Goal: Complete application form

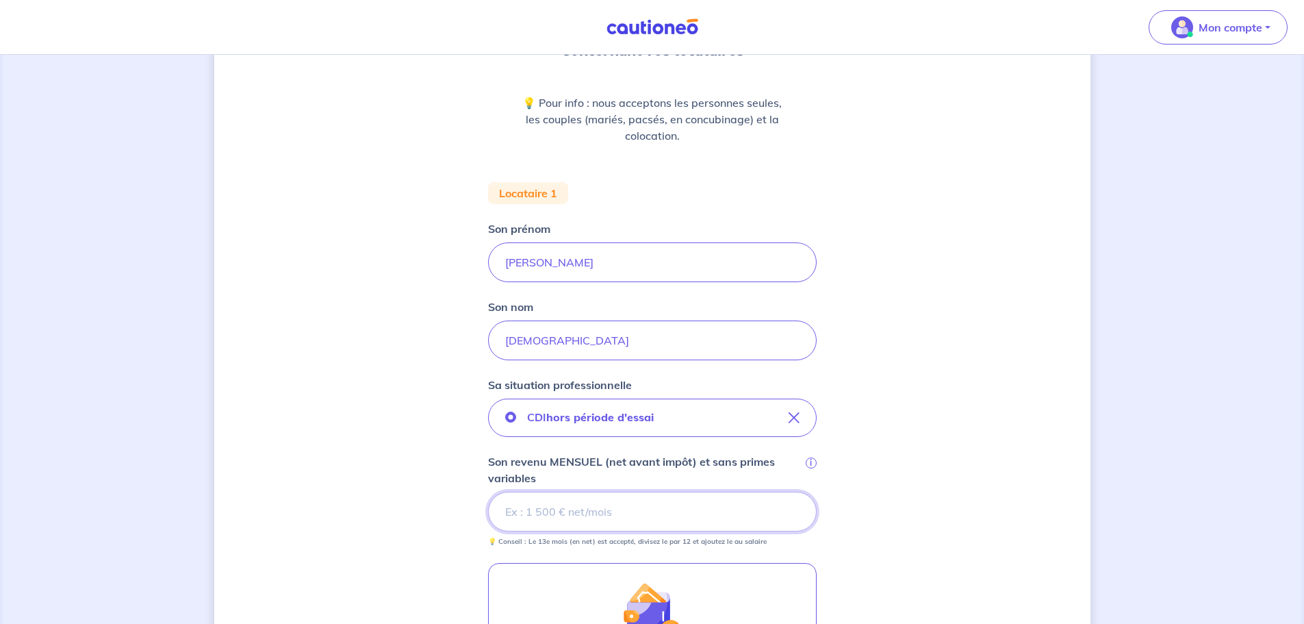
click at [548, 511] on input "Son revenu MENSUEL (net avant impôt) et sans primes variables i" at bounding box center [652, 511] width 329 height 40
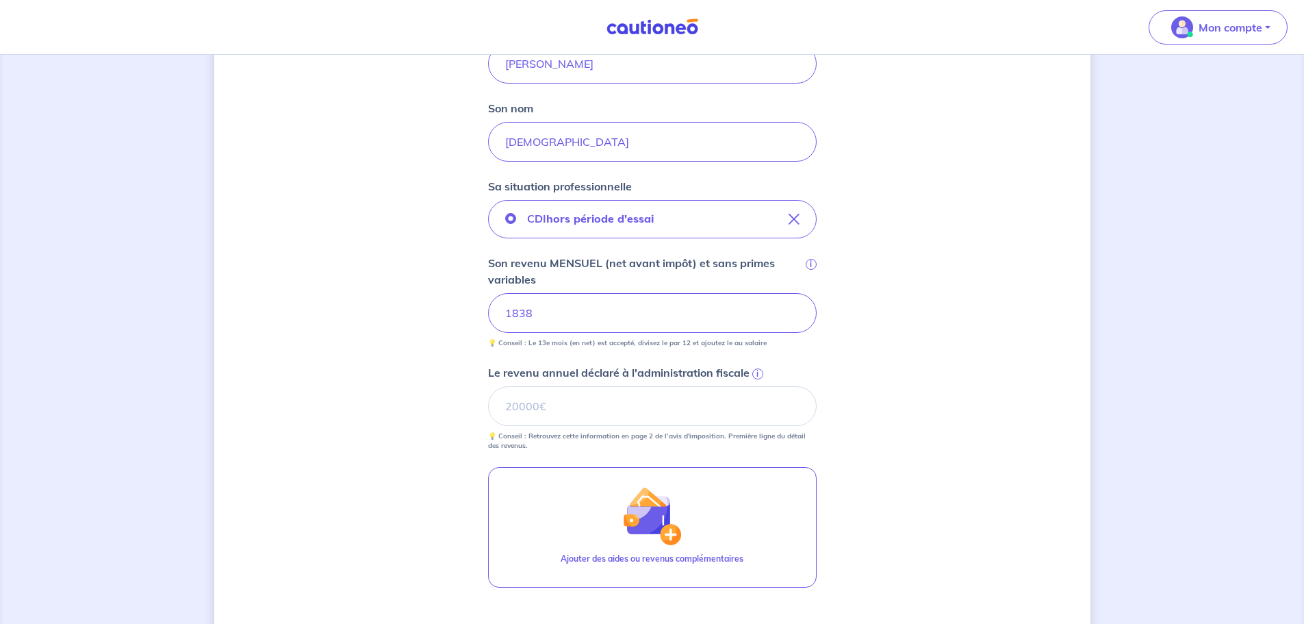
scroll to position [346, 0]
click at [757, 376] on span "i" at bounding box center [757, 375] width 11 height 11
click at [757, 387] on input "Le revenu annuel déclaré à l'administration fiscale i" at bounding box center [652, 407] width 329 height 40
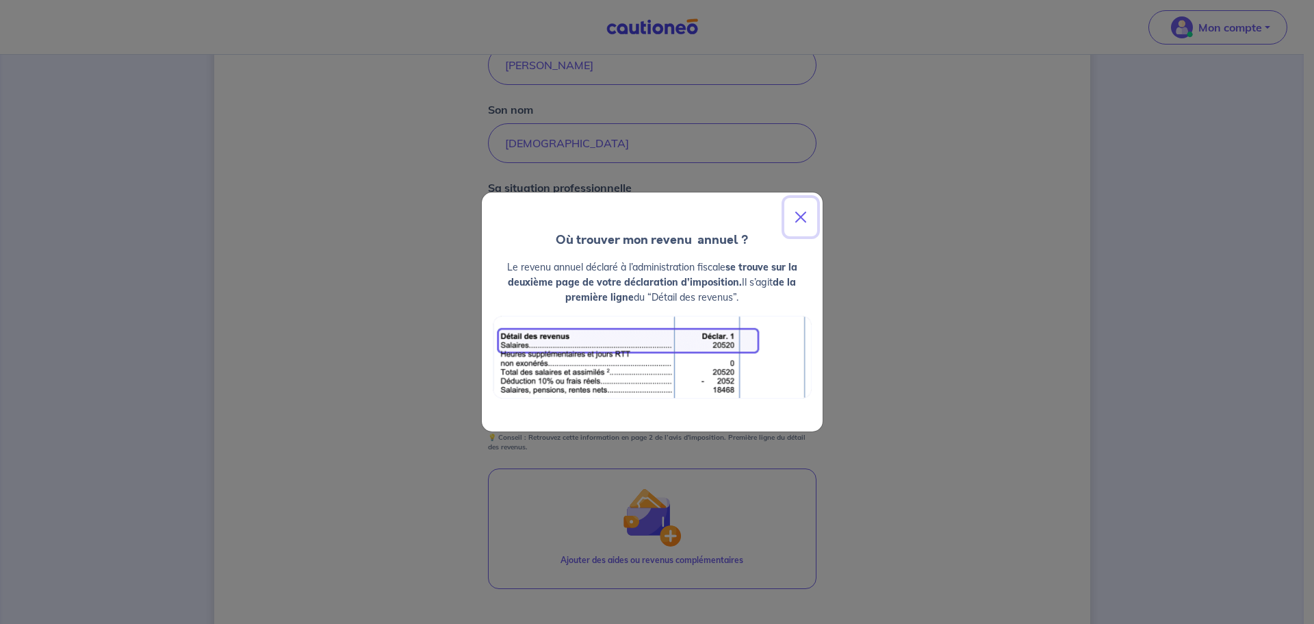
click at [803, 216] on button "Close" at bounding box center [800, 217] width 33 height 38
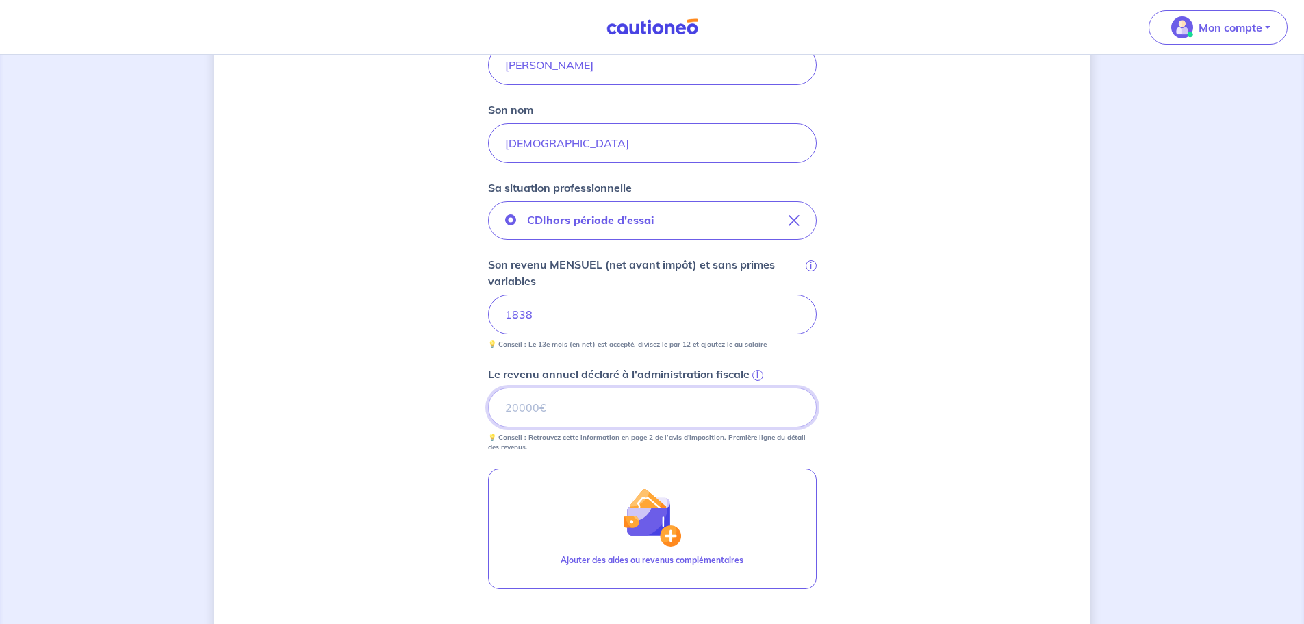
click at [522, 411] on input "Le revenu annuel déclaré à l'administration fiscale i" at bounding box center [652, 407] width 329 height 40
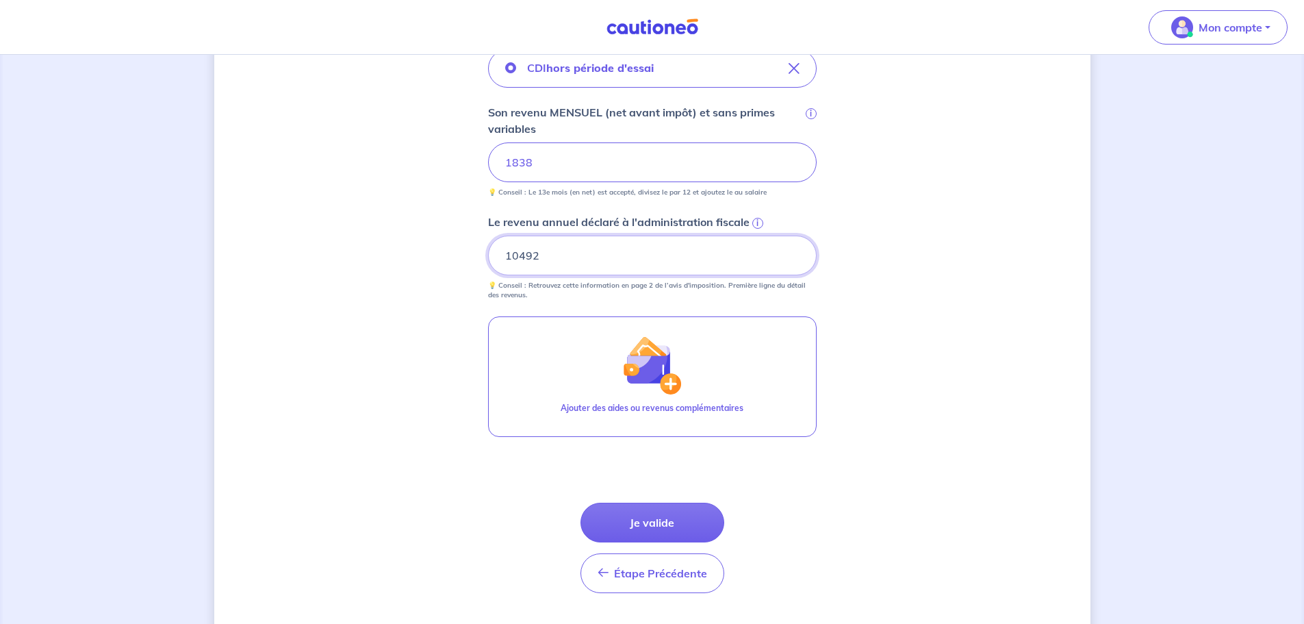
scroll to position [500, 0]
type input "10492"
click at [660, 526] on button "Je valide" at bounding box center [652, 521] width 144 height 40
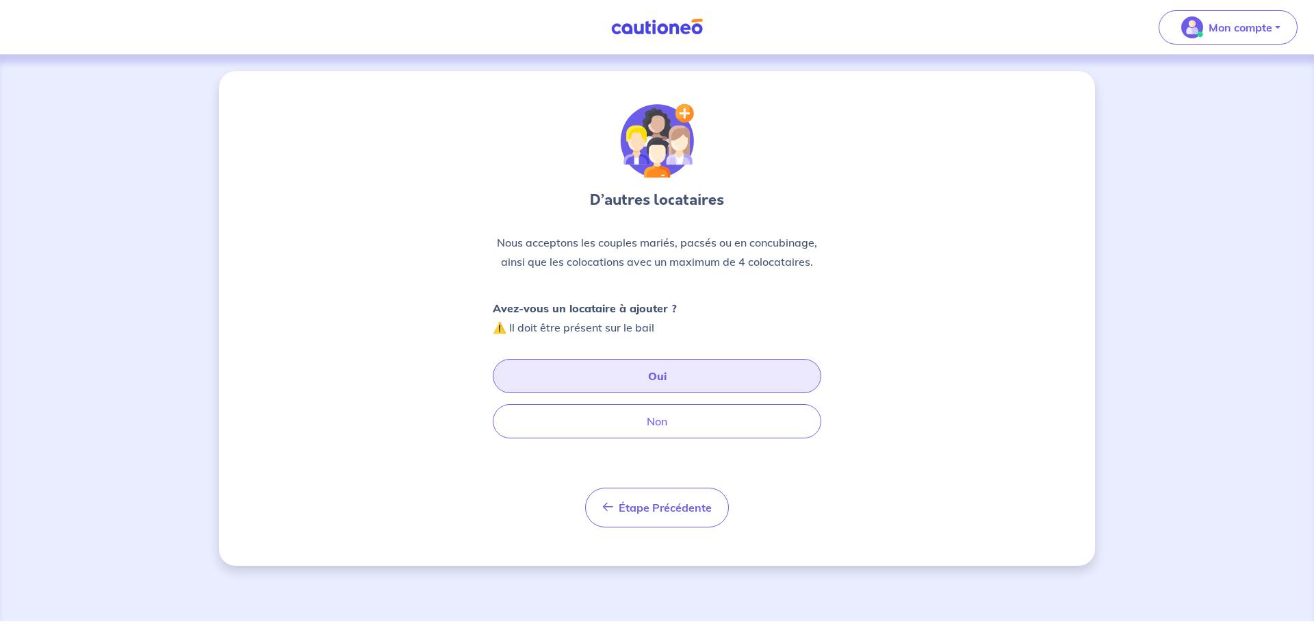
click at [639, 376] on button "Oui" at bounding box center [657, 376] width 329 height 34
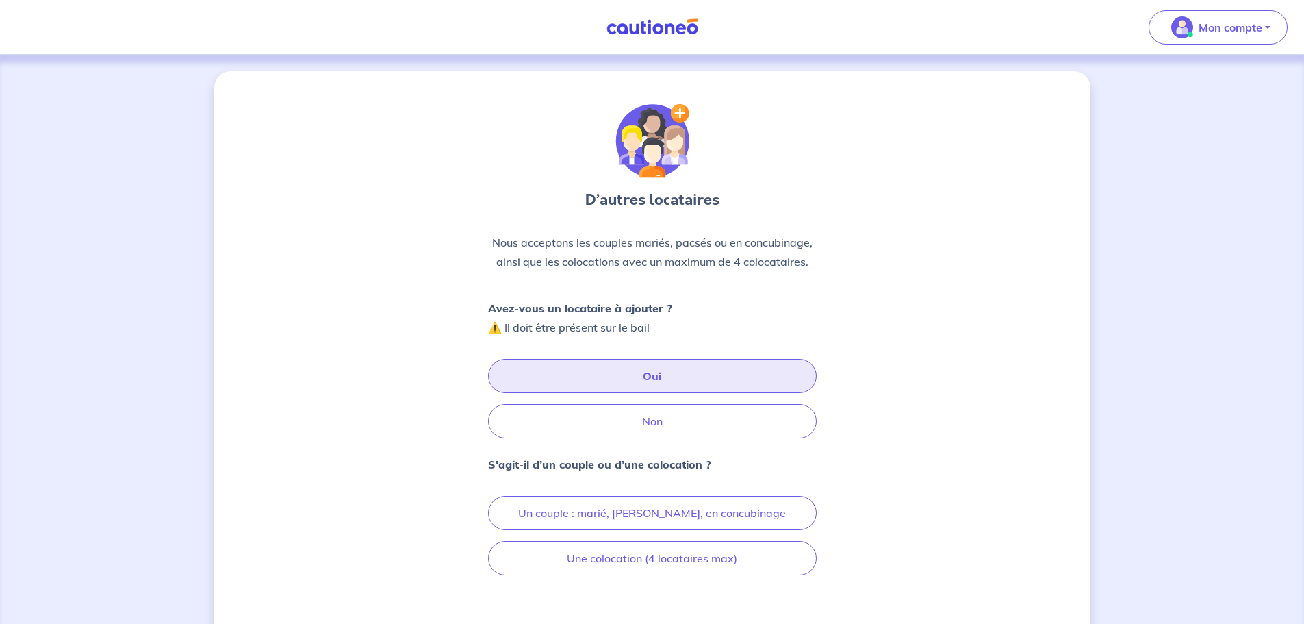
click at [640, 376] on button "Oui" at bounding box center [652, 376] width 329 height 34
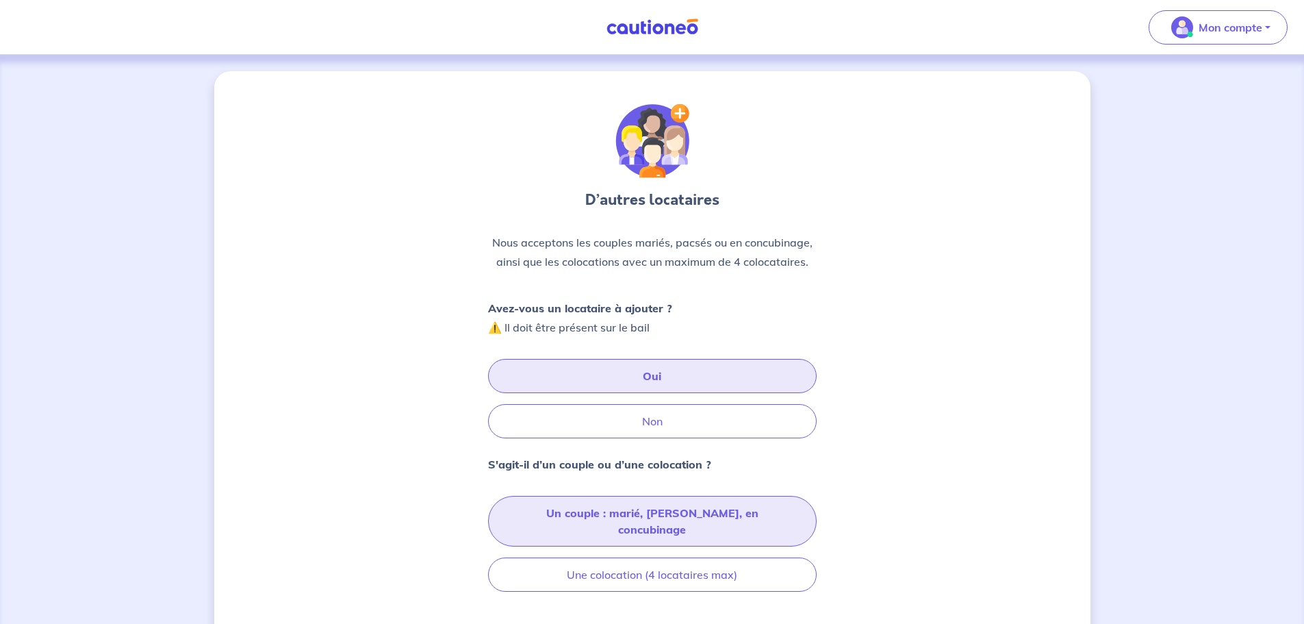
click at [662, 517] on button "Un couple : marié, [PERSON_NAME], en concubinage" at bounding box center [652, 521] width 329 height 51
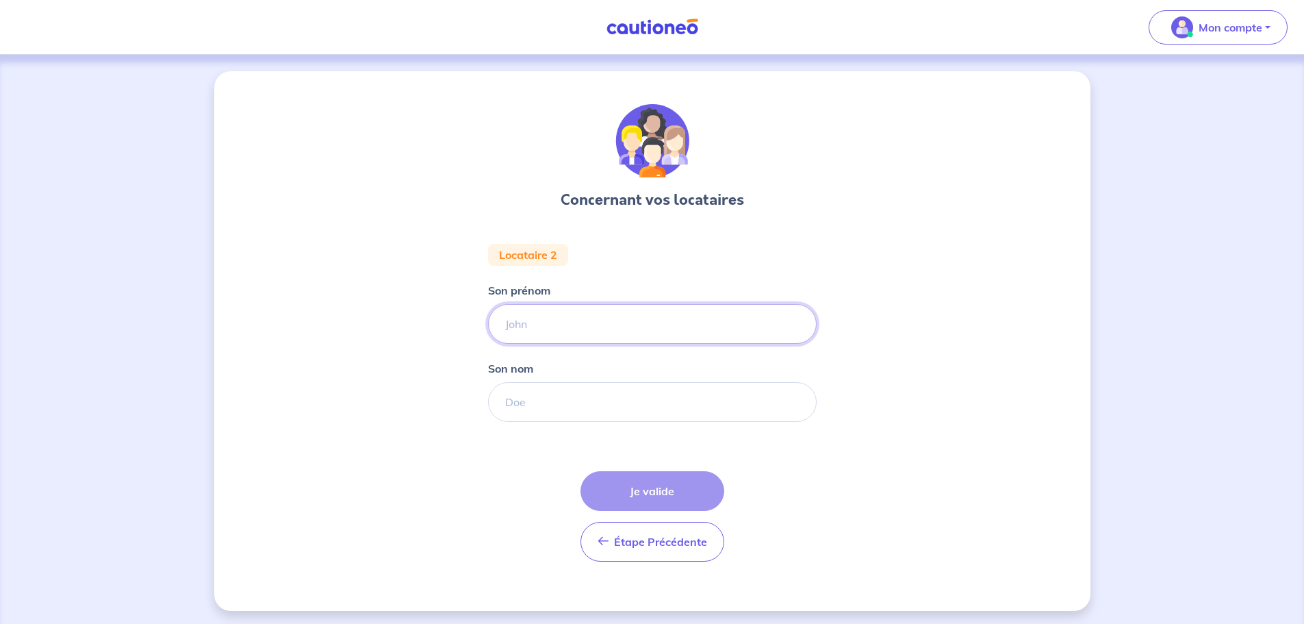
click at [535, 326] on input "Son prénom" at bounding box center [652, 324] width 329 height 40
type input "[PERSON_NAME]"
click at [518, 400] on input "Son nom" at bounding box center [652, 402] width 329 height 40
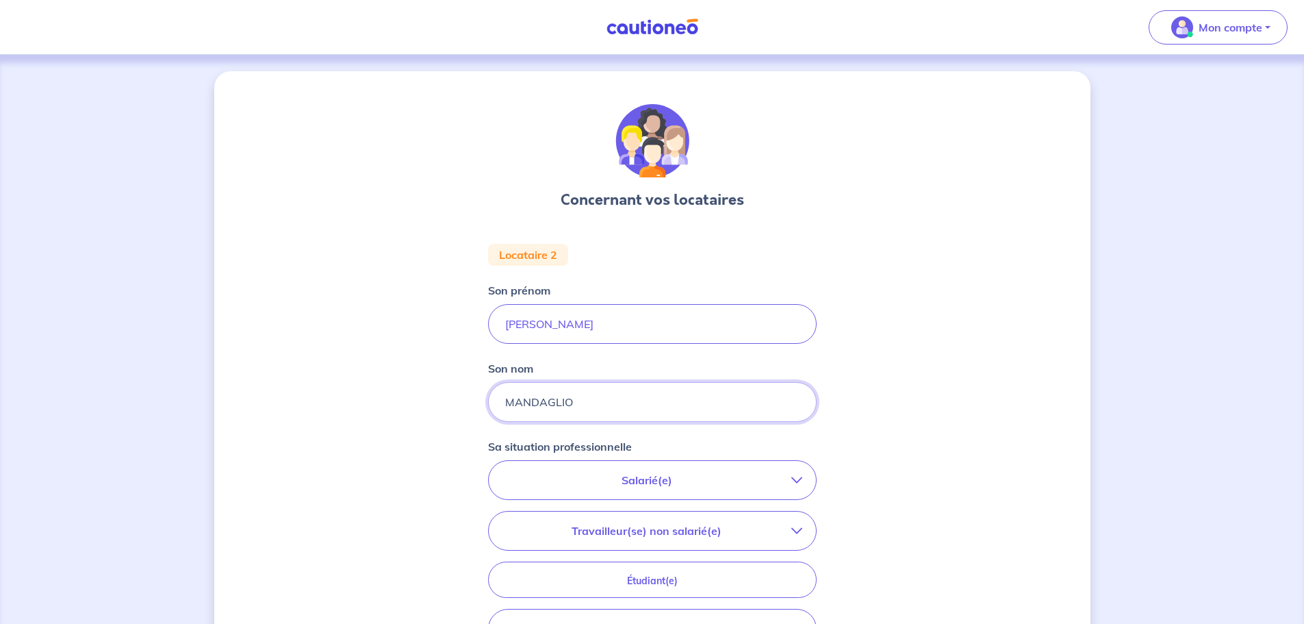
type input "MANDAGLIO"
click at [627, 478] on p "Salarié(e)" at bounding box center [646, 480] width 289 height 16
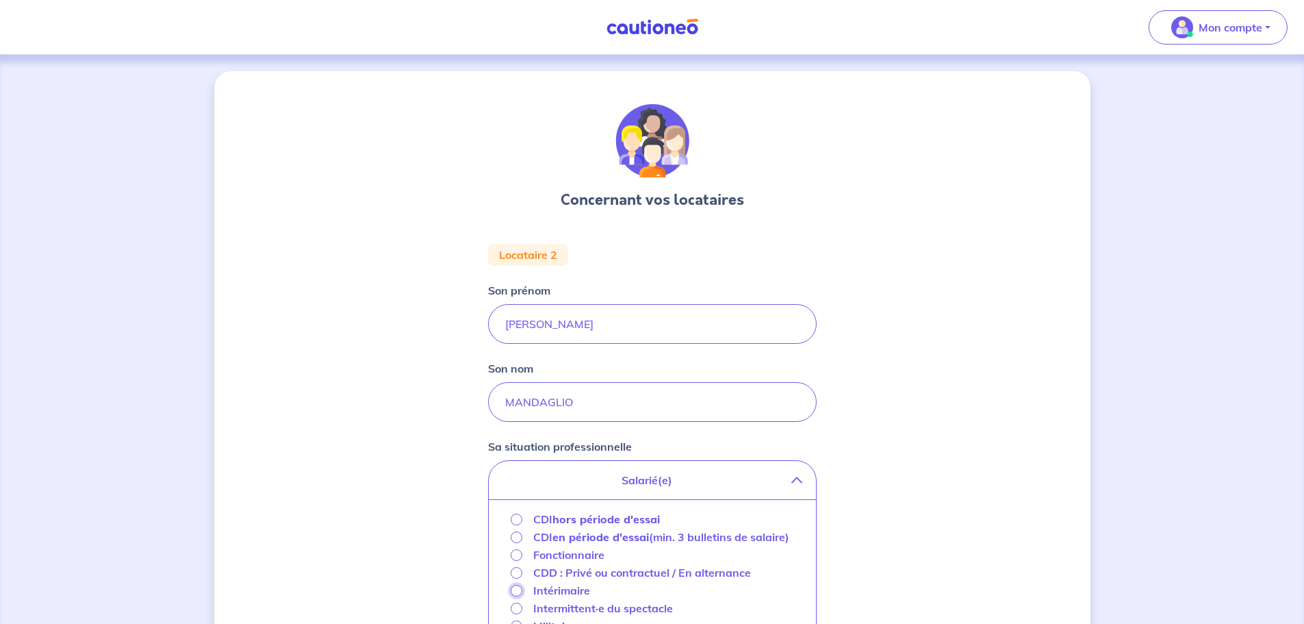
click at [516, 596] on input "Intérimaire" at bounding box center [517, 591] width 12 height 12
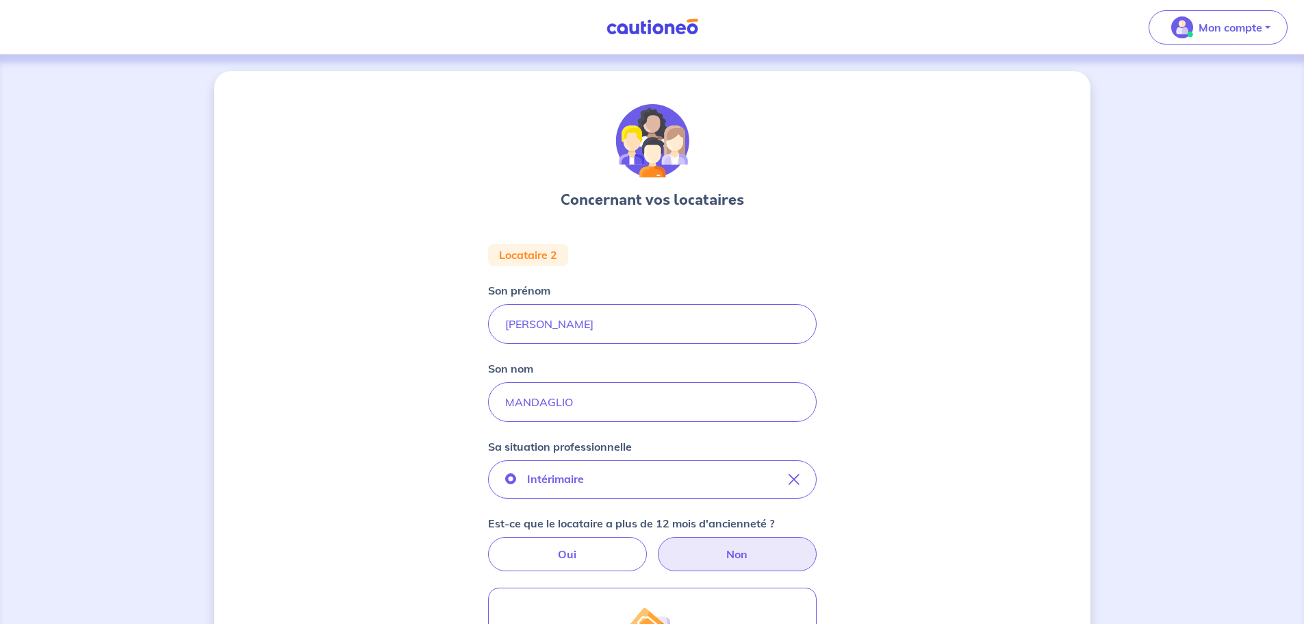
click at [743, 550] on label "Non" at bounding box center [737, 554] width 159 height 34
click at [656, 546] on input "Non" at bounding box center [652, 541] width 9 height 9
radio input "true"
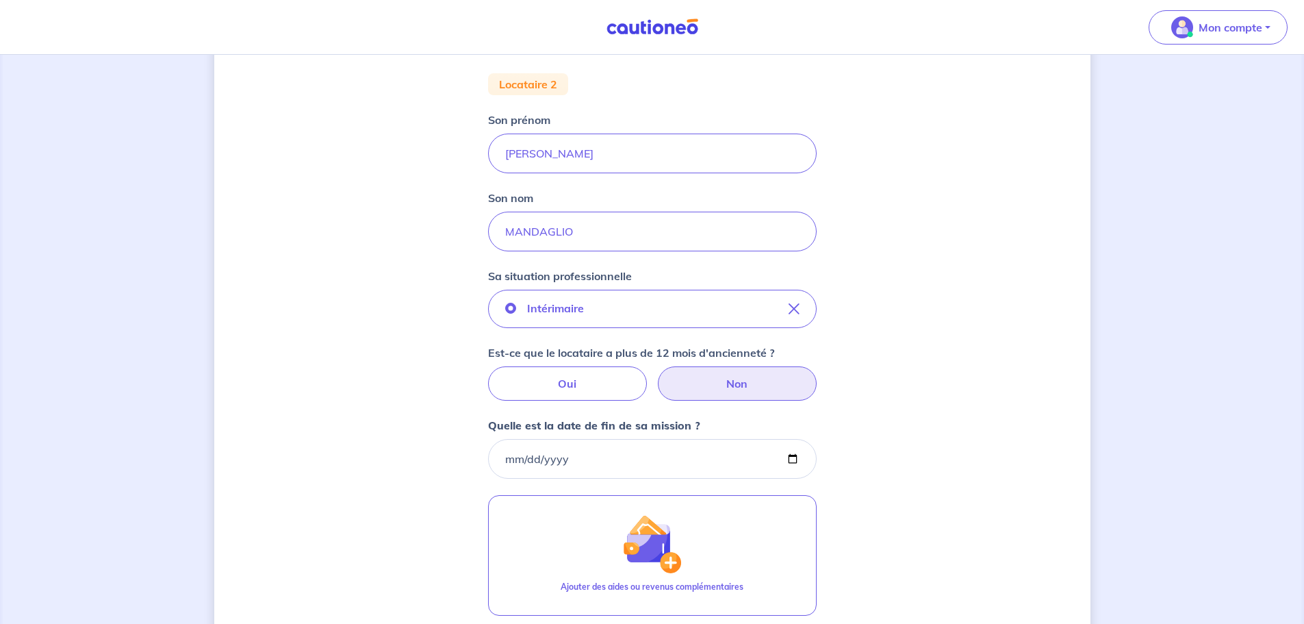
scroll to position [173, 0]
click at [607, 459] on input "Quelle est la date de fin de sa mission ?" at bounding box center [652, 456] width 329 height 40
click at [791, 455] on input "Quelle est la date de fin de sa mission ?" at bounding box center [652, 456] width 329 height 40
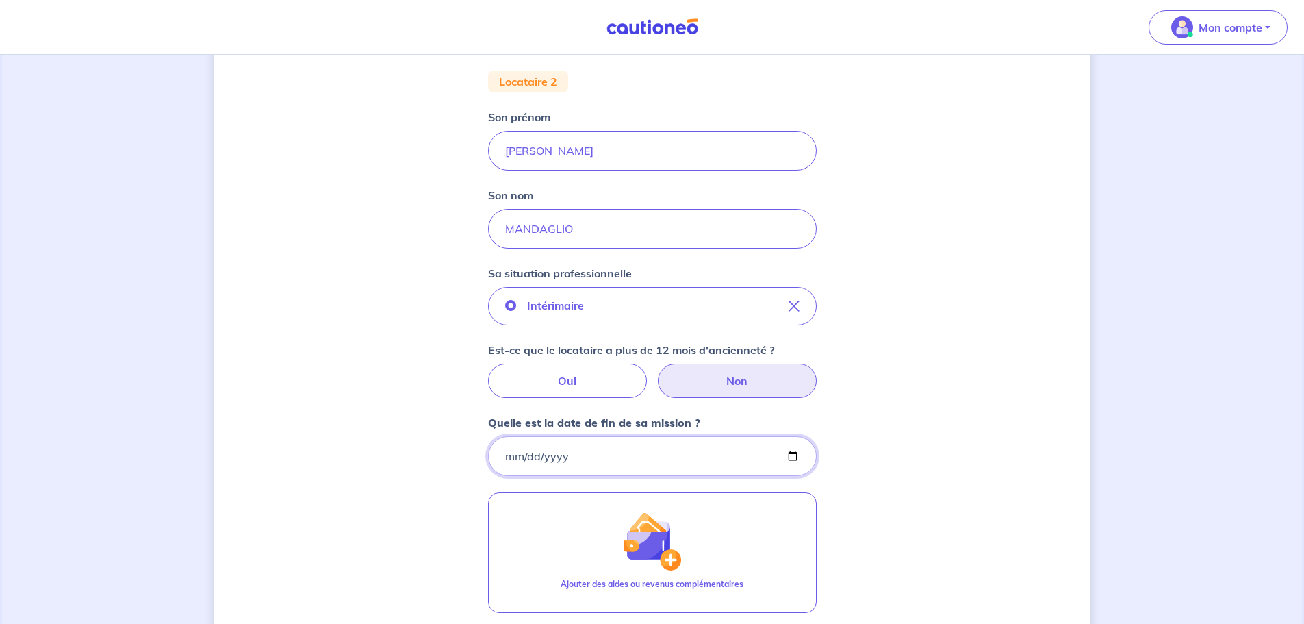
click at [791, 455] on input "Quelle est la date de fin de sa mission ?" at bounding box center [652, 456] width 329 height 40
click at [899, 426] on div "Concernant vos locataires Locataire 2 Son prénom [PERSON_NAME] nom MANDAGLIO Sa…" at bounding box center [652, 358] width 876 height 920
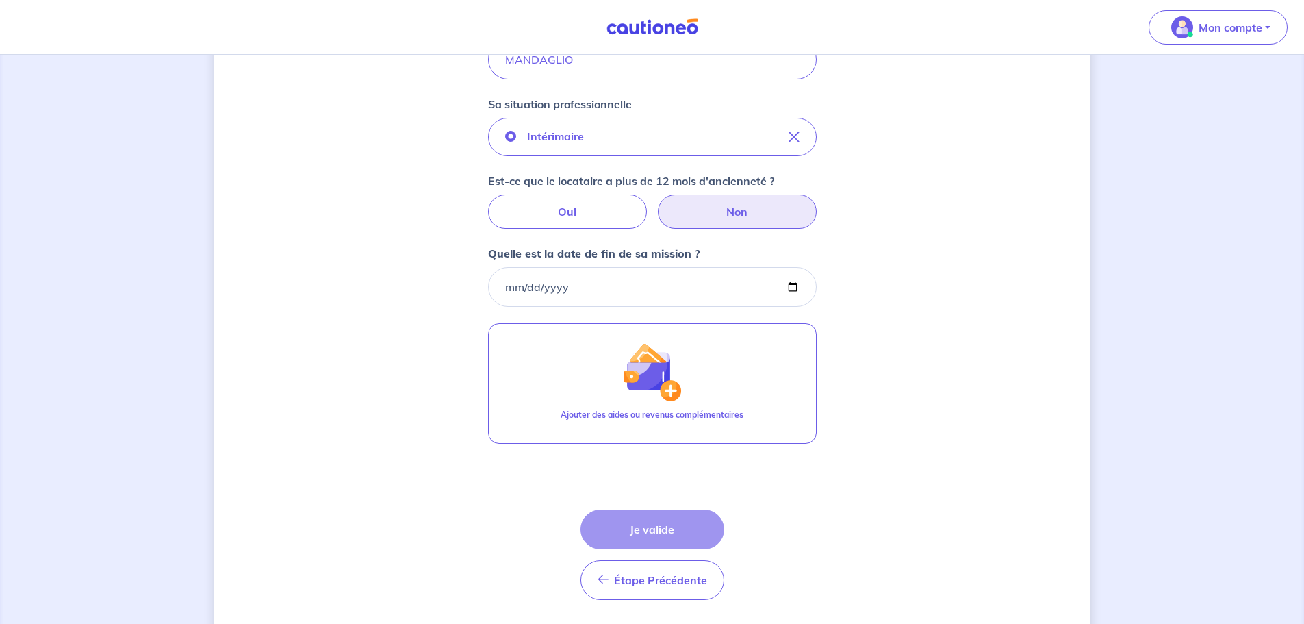
scroll to position [344, 0]
click at [664, 526] on div "Étape Précédente Précédent Je valide Je valide" at bounding box center [652, 553] width 144 height 90
click at [791, 282] on input "Quelle est la date de fin de sa mission ?" at bounding box center [652, 286] width 329 height 40
click at [1011, 312] on div "Concernant vos locataires Locataire 2 Son prénom [PERSON_NAME] nom MANDAGLIO Sa…" at bounding box center [652, 188] width 876 height 920
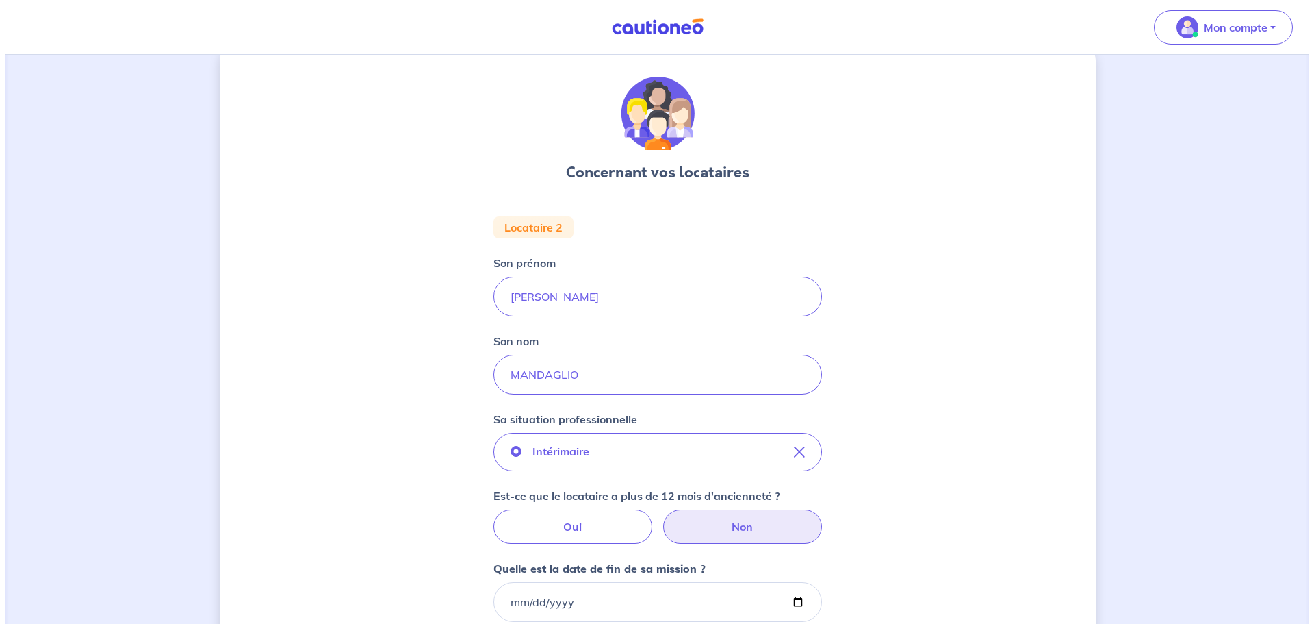
scroll to position [0, 0]
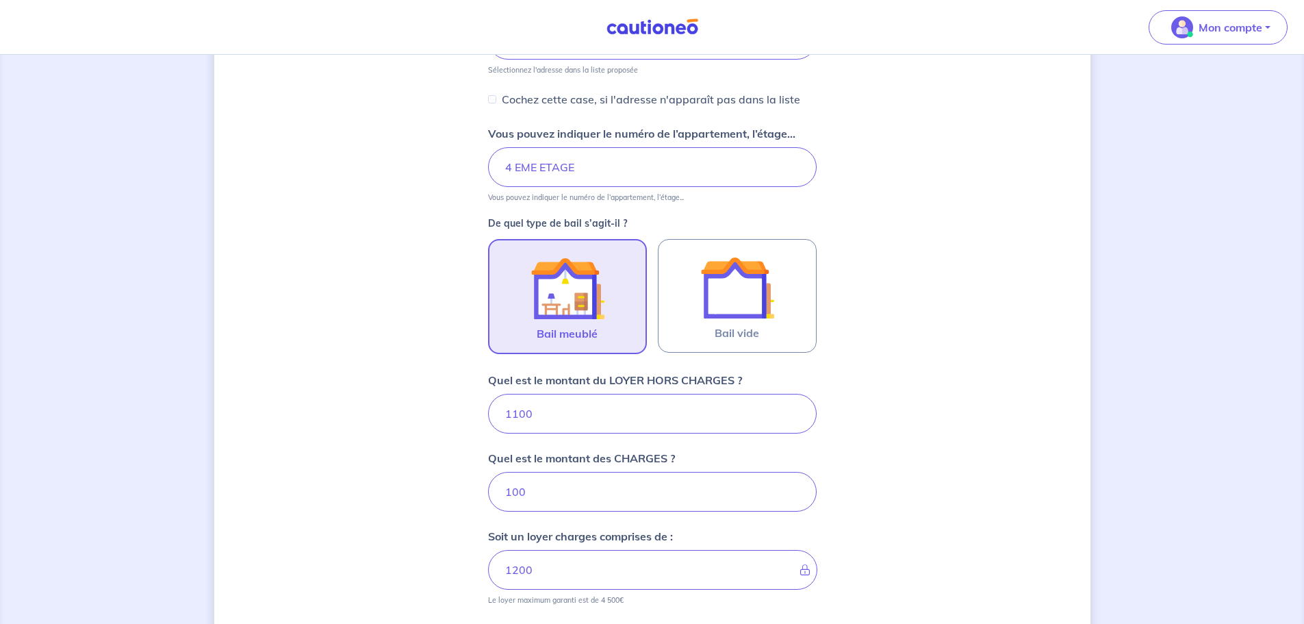
scroll to position [209, 0]
